Goal: Information Seeking & Learning: Learn about a topic

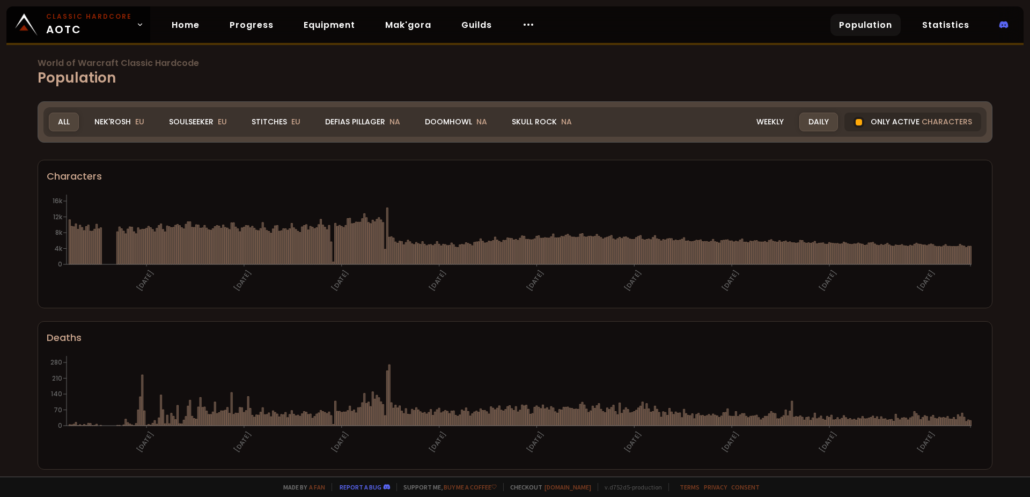
click at [191, 118] on div "Soulseeker EU" at bounding box center [198, 122] width 76 height 19
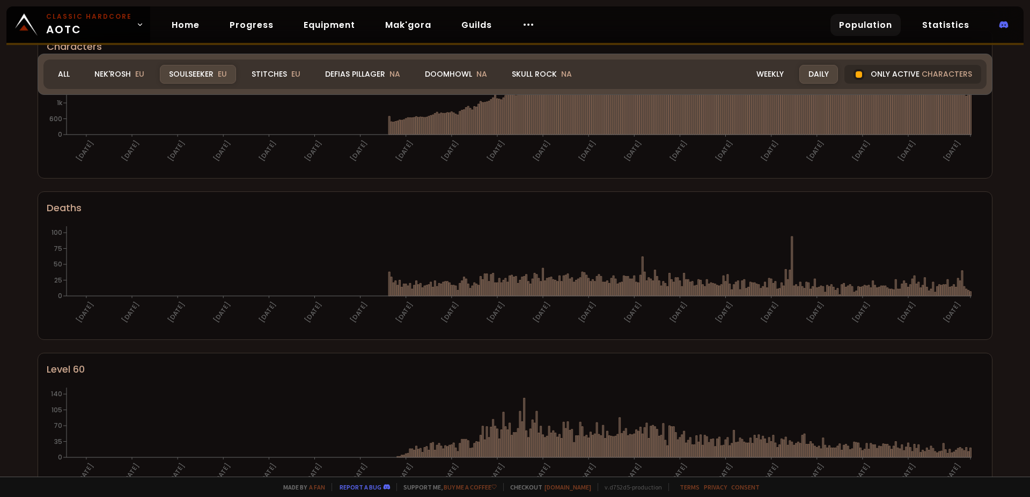
scroll to position [49, 0]
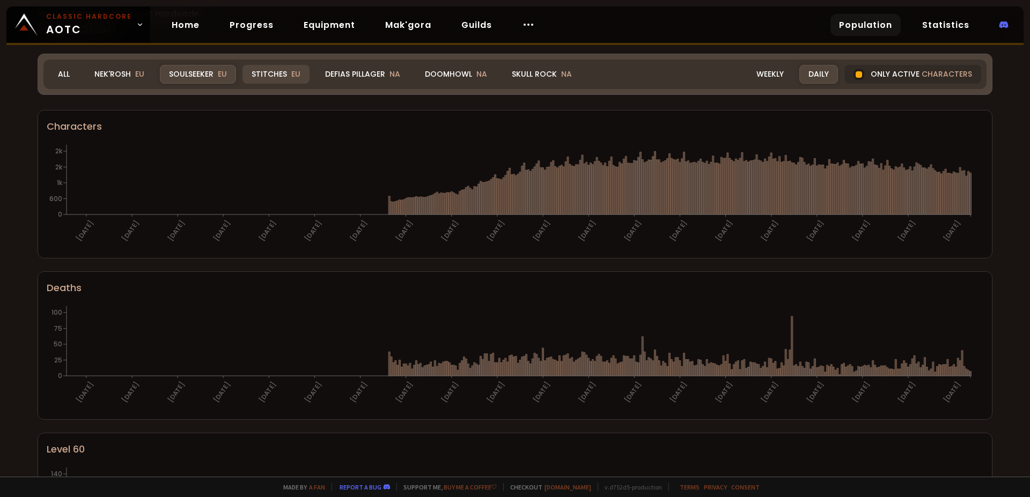
click at [279, 72] on div "Stitches EU" at bounding box center [276, 74] width 67 height 19
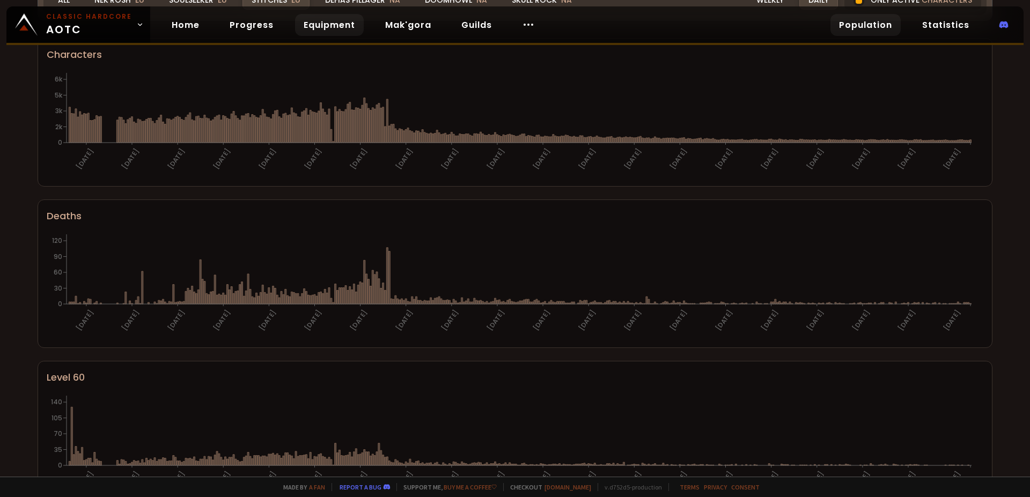
scroll to position [0, 0]
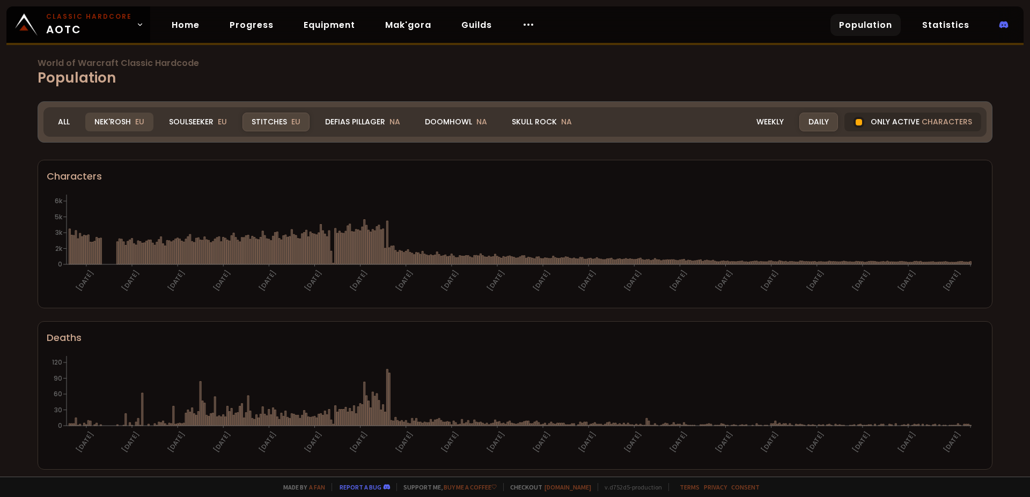
click at [113, 122] on div "Nek'Rosh EU" at bounding box center [119, 122] width 68 height 19
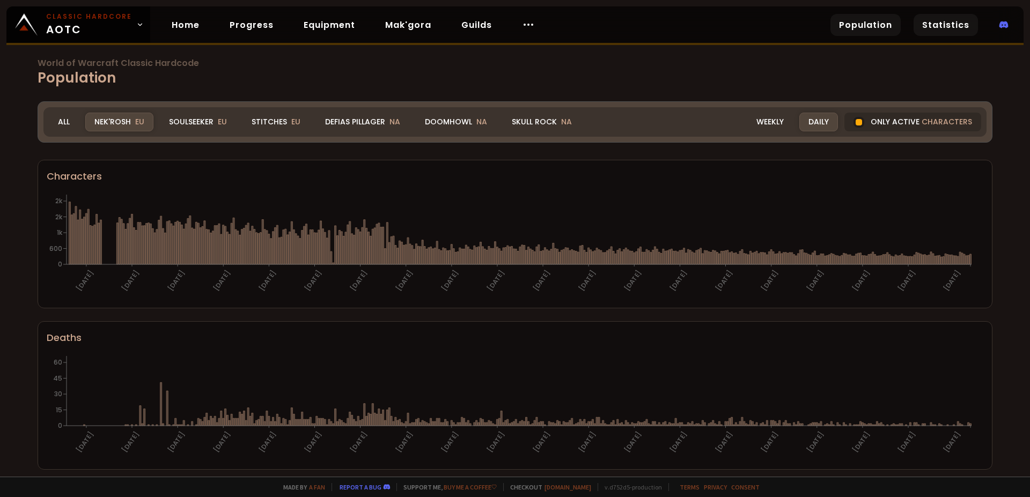
click at [952, 24] on link "Statistics" at bounding box center [946, 25] width 64 height 22
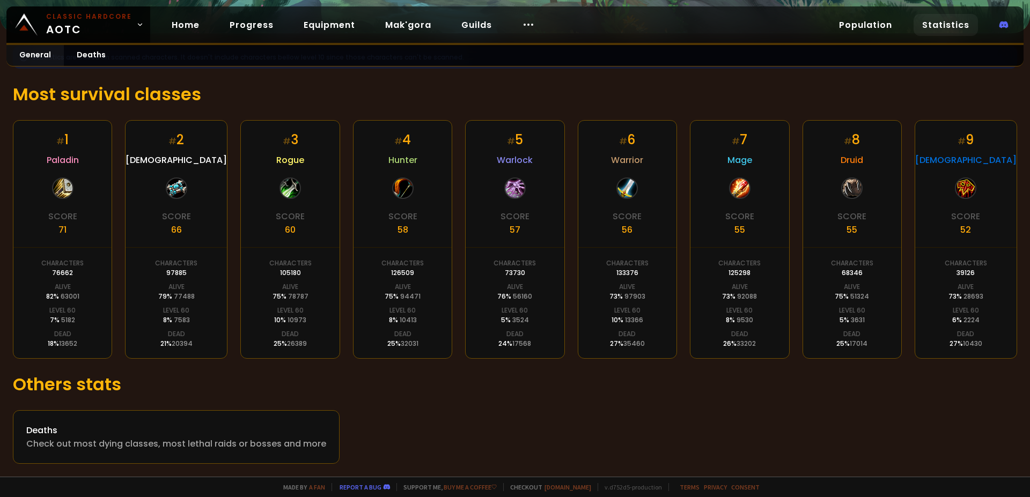
scroll to position [161, 0]
click at [56, 430] on div "Deaths" at bounding box center [176, 430] width 300 height 13
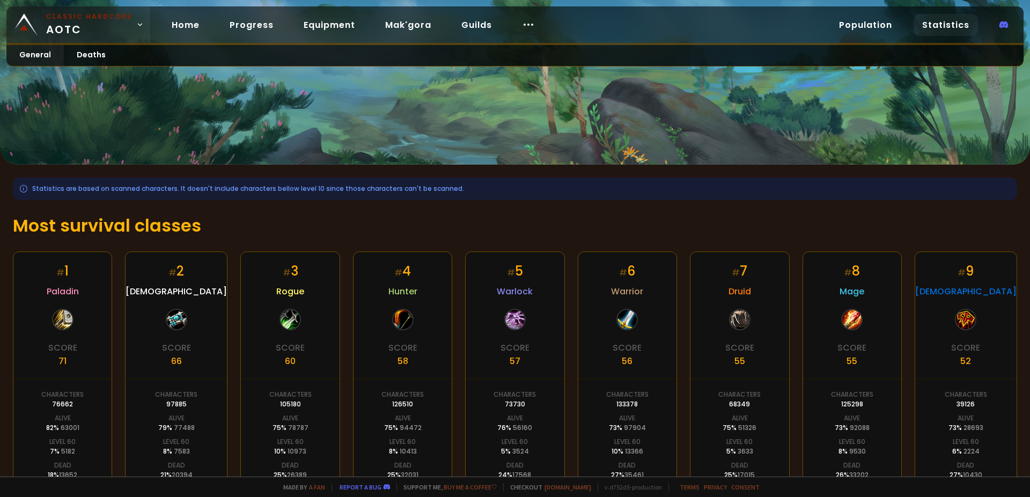
scroll to position [13, 0]
